Goal: Information Seeking & Learning: Learn about a topic

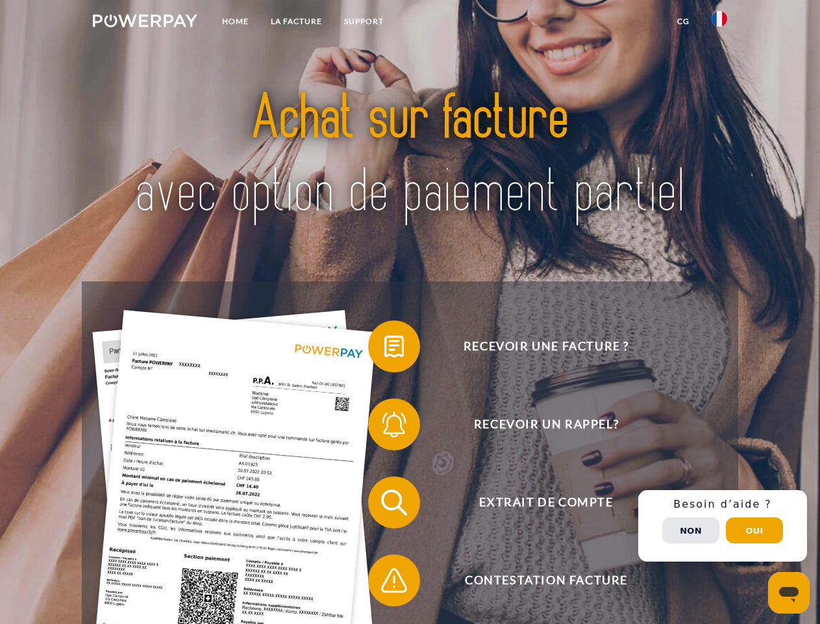
click at [145, 23] on img at bounding box center [145, 20] width 105 height 13
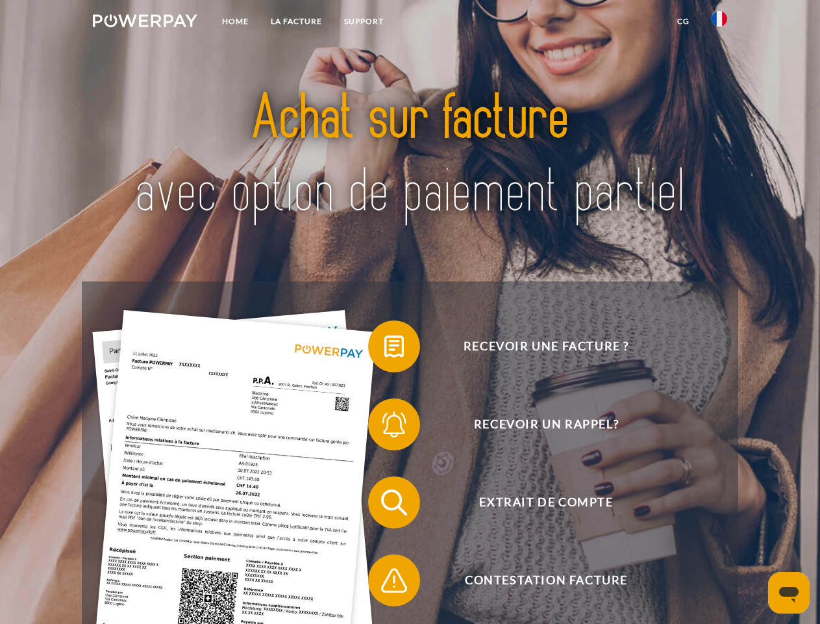
click at [720, 23] on img at bounding box center [720, 19] width 16 height 16
click at [683, 21] on link "CG" at bounding box center [683, 21] width 34 height 23
click at [385, 349] on span at bounding box center [374, 346] width 65 height 65
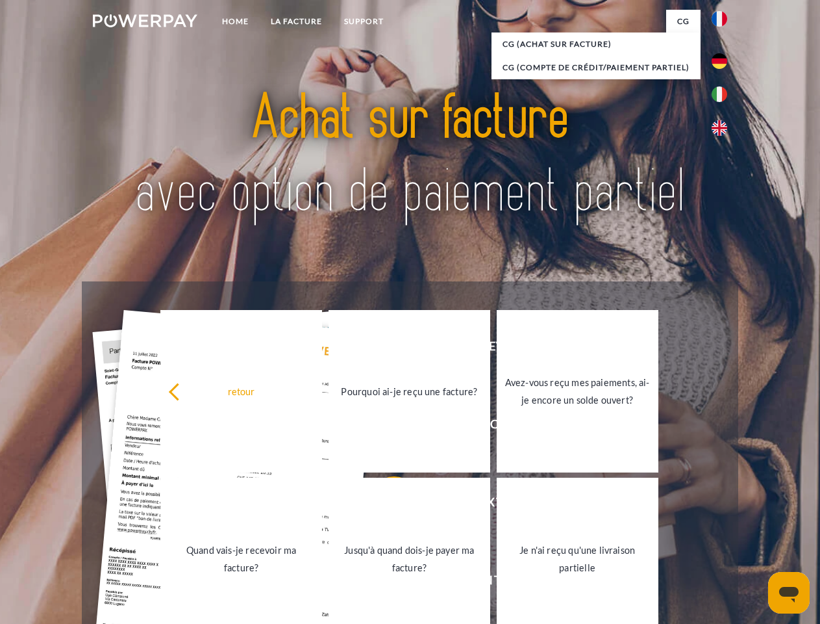
click at [385, 427] on link "Pourquoi ai-je reçu une facture?" at bounding box center [410, 391] width 162 height 162
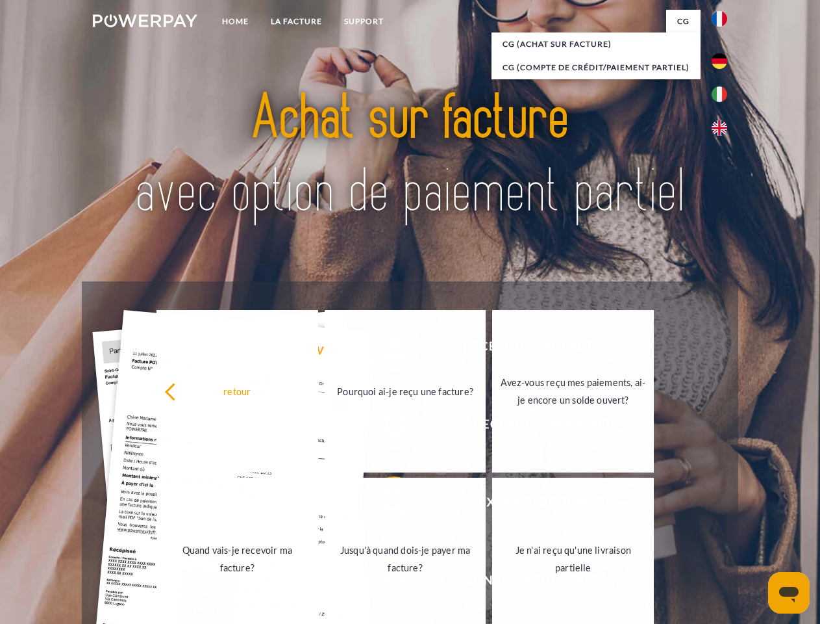
click at [385, 505] on div "Recevoir une facture ? Recevoir un rappel? Extrait de compte retour" at bounding box center [410, 541] width 656 height 520
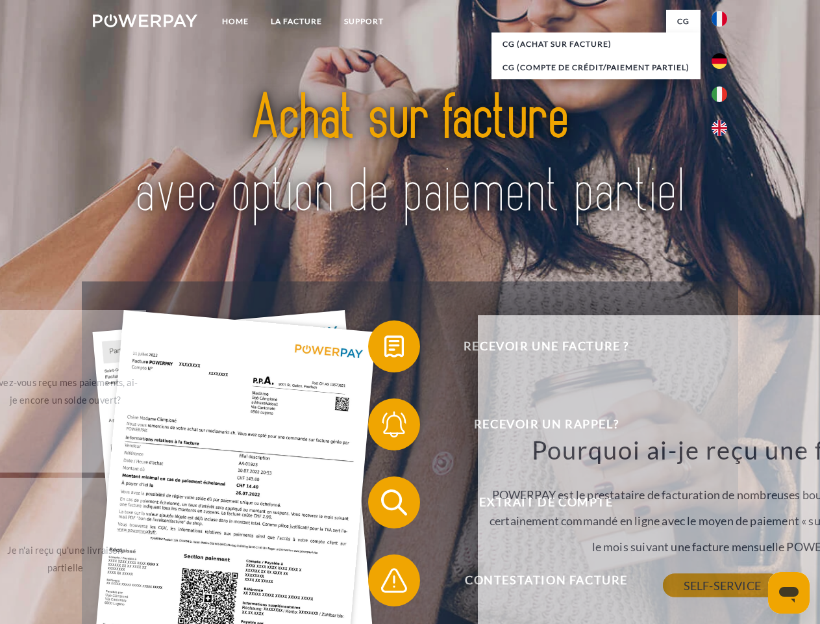
click at [663, 583] on link "SELF-SERVICE" at bounding box center [722, 585] width 119 height 23
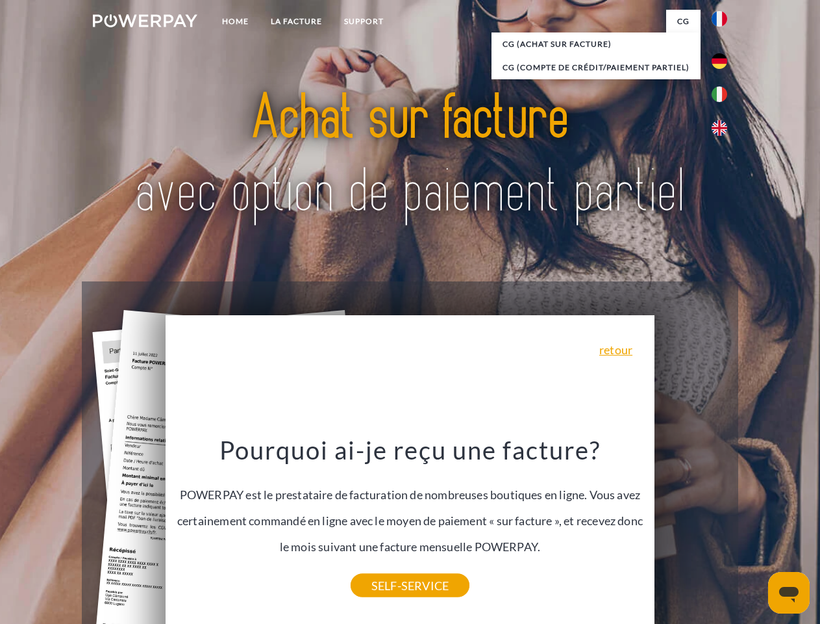
click at [723, 525] on div "Recevoir une facture ? Recevoir un rappel? Extrait de compte retour" at bounding box center [410, 541] width 656 height 520
click at [691, 528] on span "Extrait de compte" at bounding box center [546, 502] width 318 height 52
click at [755, 530] on header "Home LA FACTURE Support" at bounding box center [410, 448] width 820 height 897
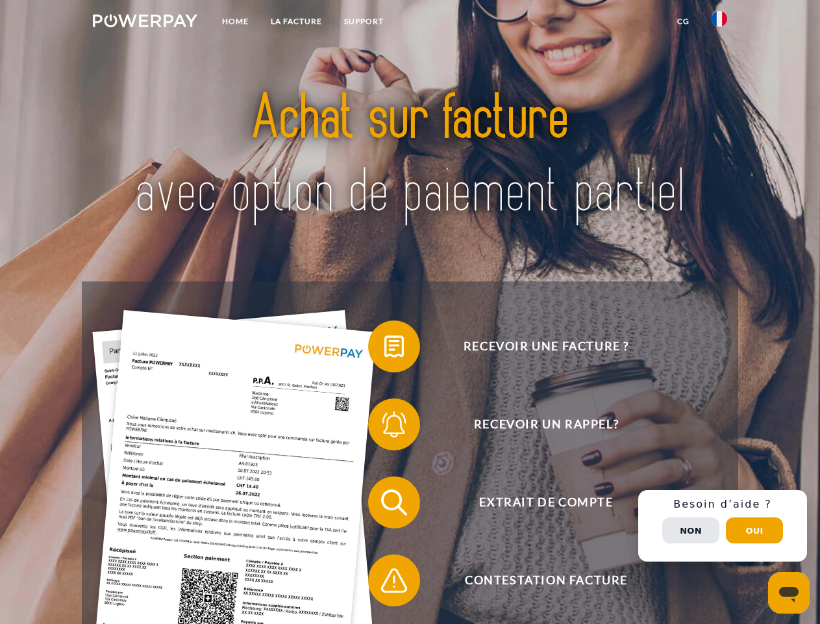
click at [145, 23] on img at bounding box center [145, 20] width 105 height 13
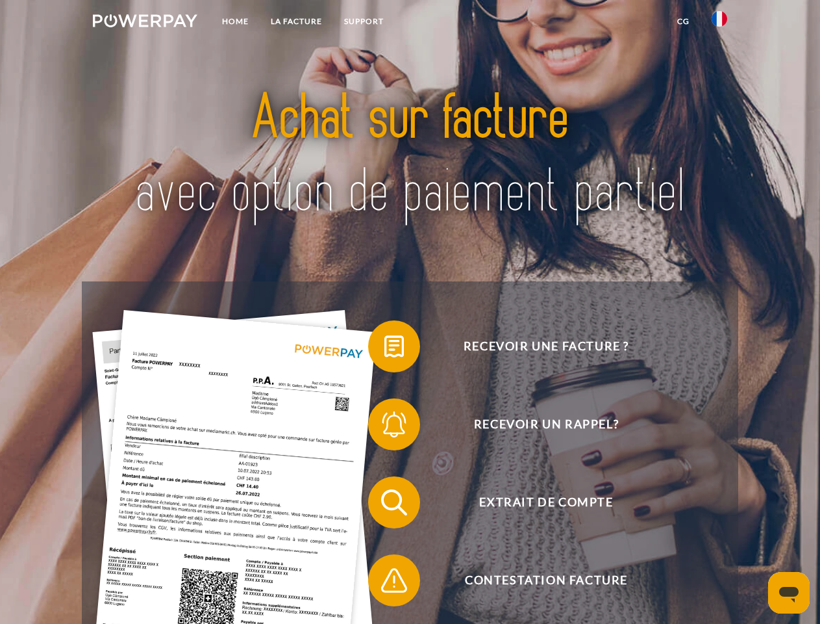
click at [720, 23] on img at bounding box center [720, 19] width 16 height 16
click at [683, 21] on link "CG" at bounding box center [683, 21] width 34 height 23
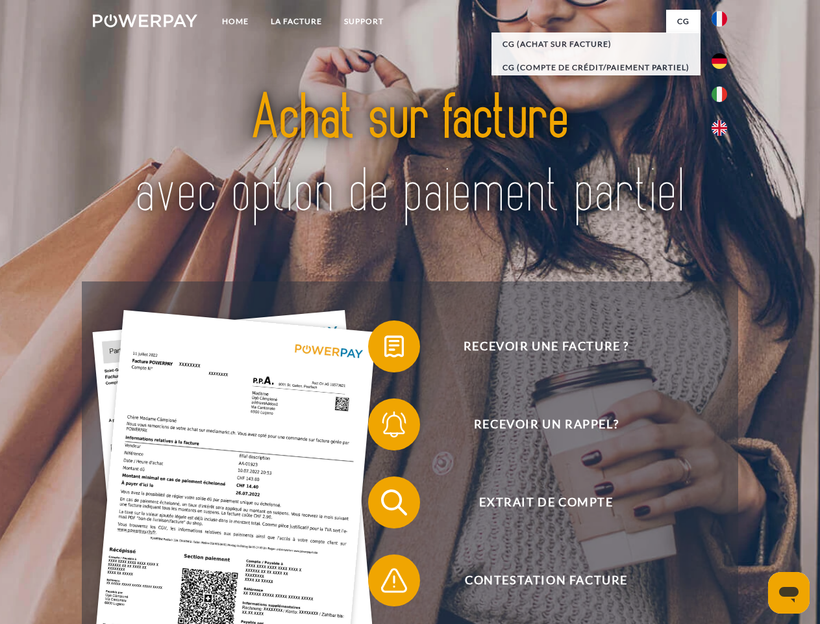
click at [385, 349] on span at bounding box center [374, 346] width 65 height 65
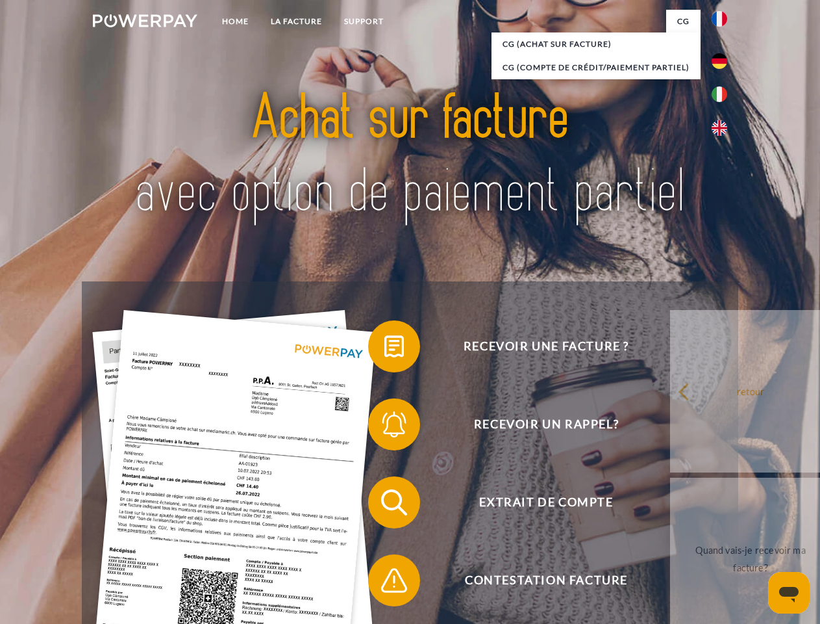
click at [385, 427] on span at bounding box center [374, 424] width 65 height 65
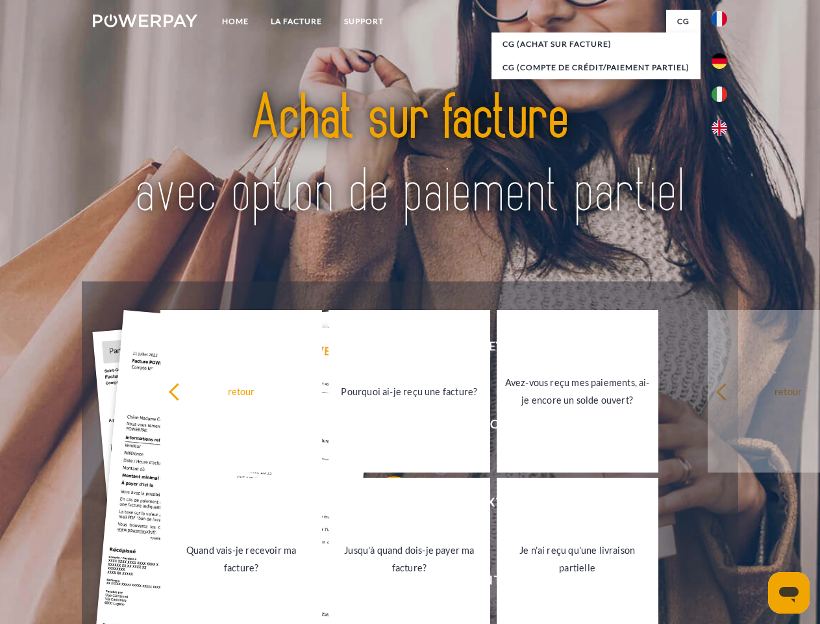
click at [385, 505] on link "Jusqu'à quand dois-je payer ma facture?" at bounding box center [410, 558] width 162 height 162
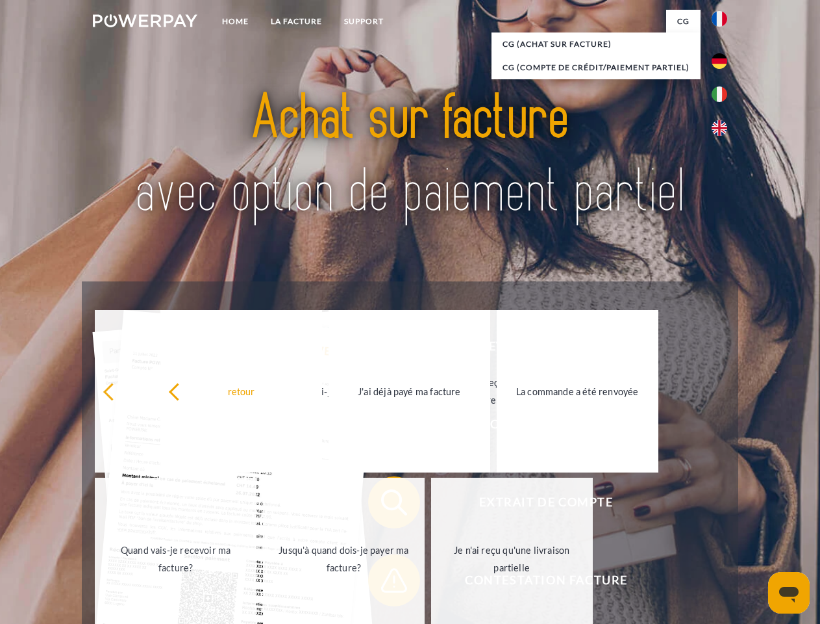
click at [385, 583] on span at bounding box center [374, 580] width 65 height 65
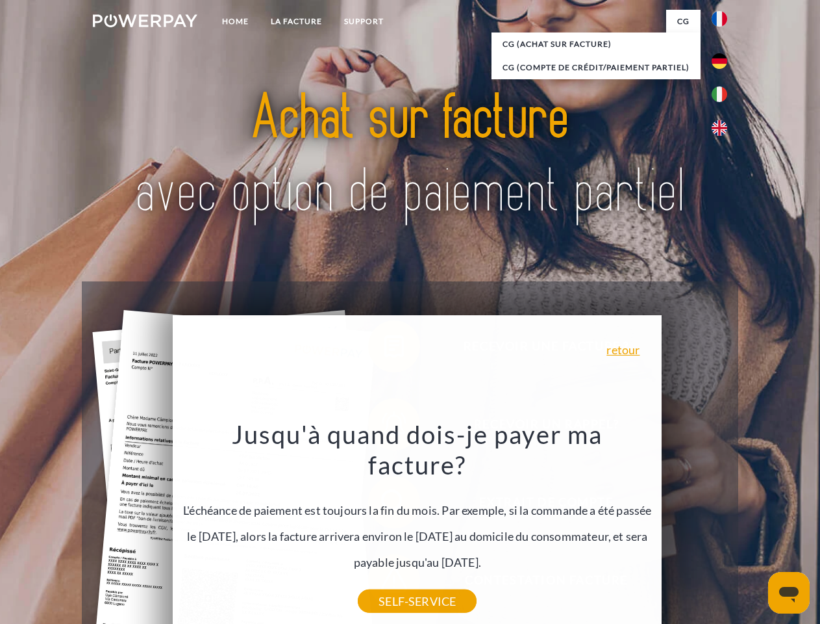
click at [723, 525] on div "Recevoir une facture ? Recevoir un rappel? Extrait de compte retour" at bounding box center [410, 541] width 656 height 520
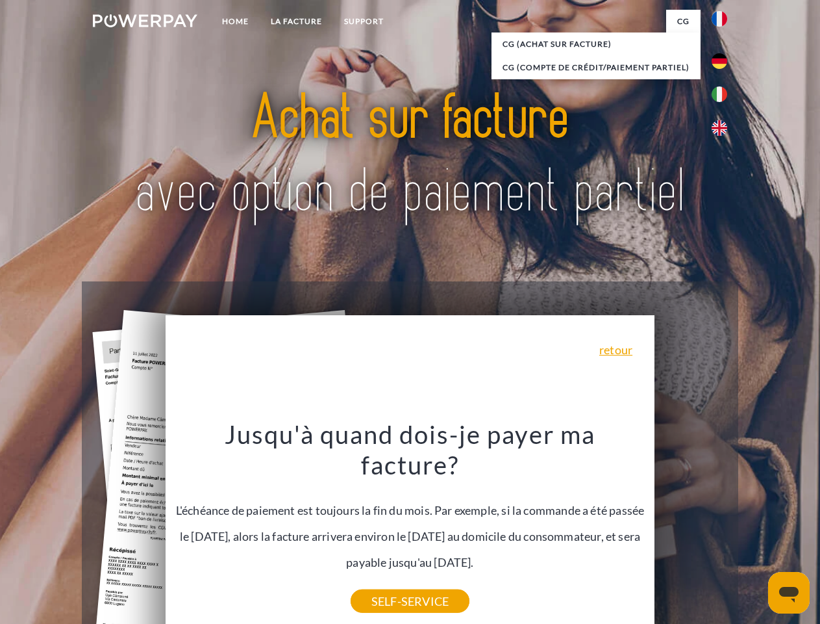
click at [691, 528] on span "Extrait de compte" at bounding box center [546, 502] width 318 height 52
click at [755, 530] on header "Home LA FACTURE Support" at bounding box center [410, 448] width 820 height 897
